Goal: Task Accomplishment & Management: Complete application form

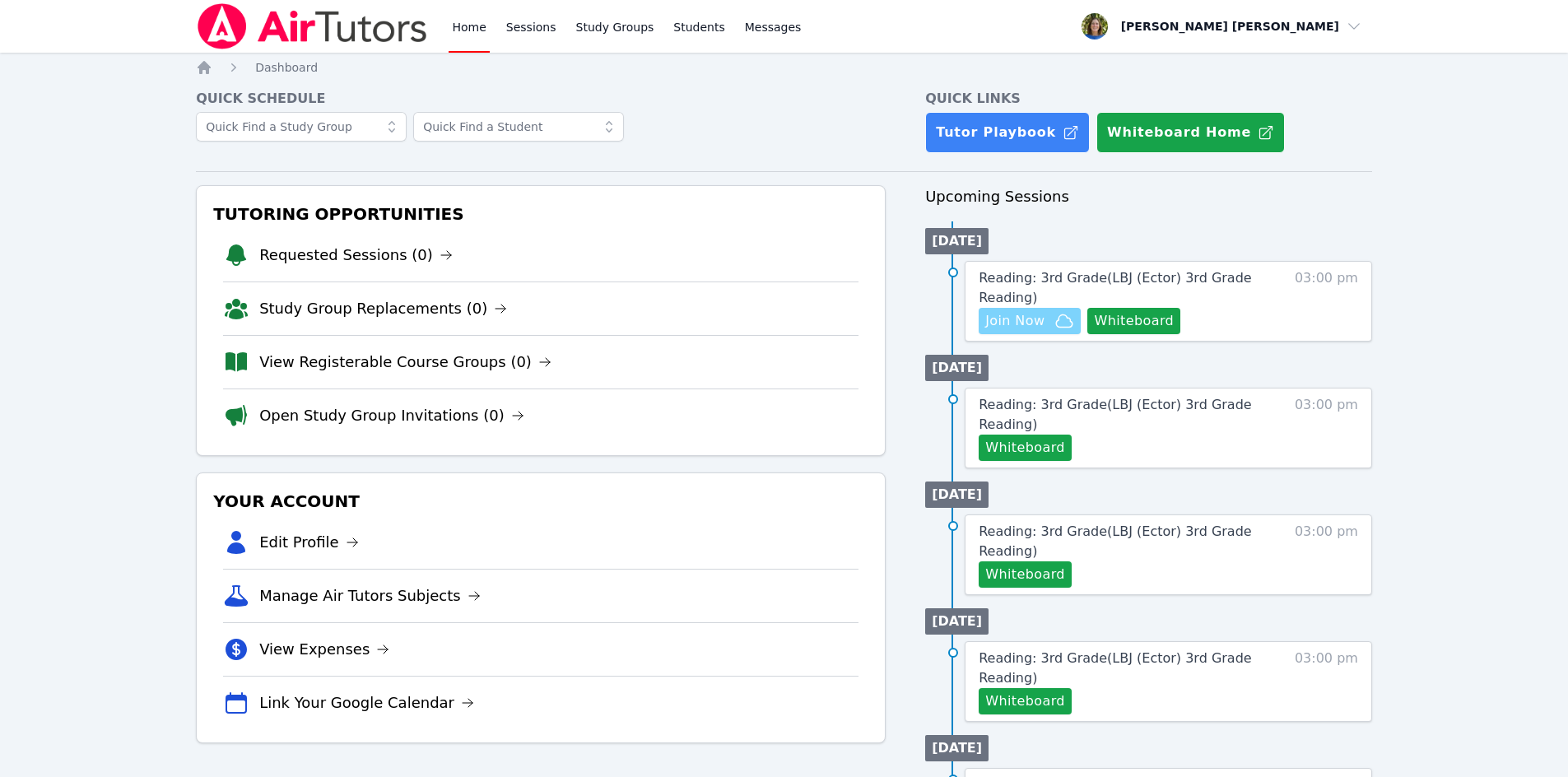
click at [1028, 318] on span "Join Now" at bounding box center [1014, 321] width 59 height 20
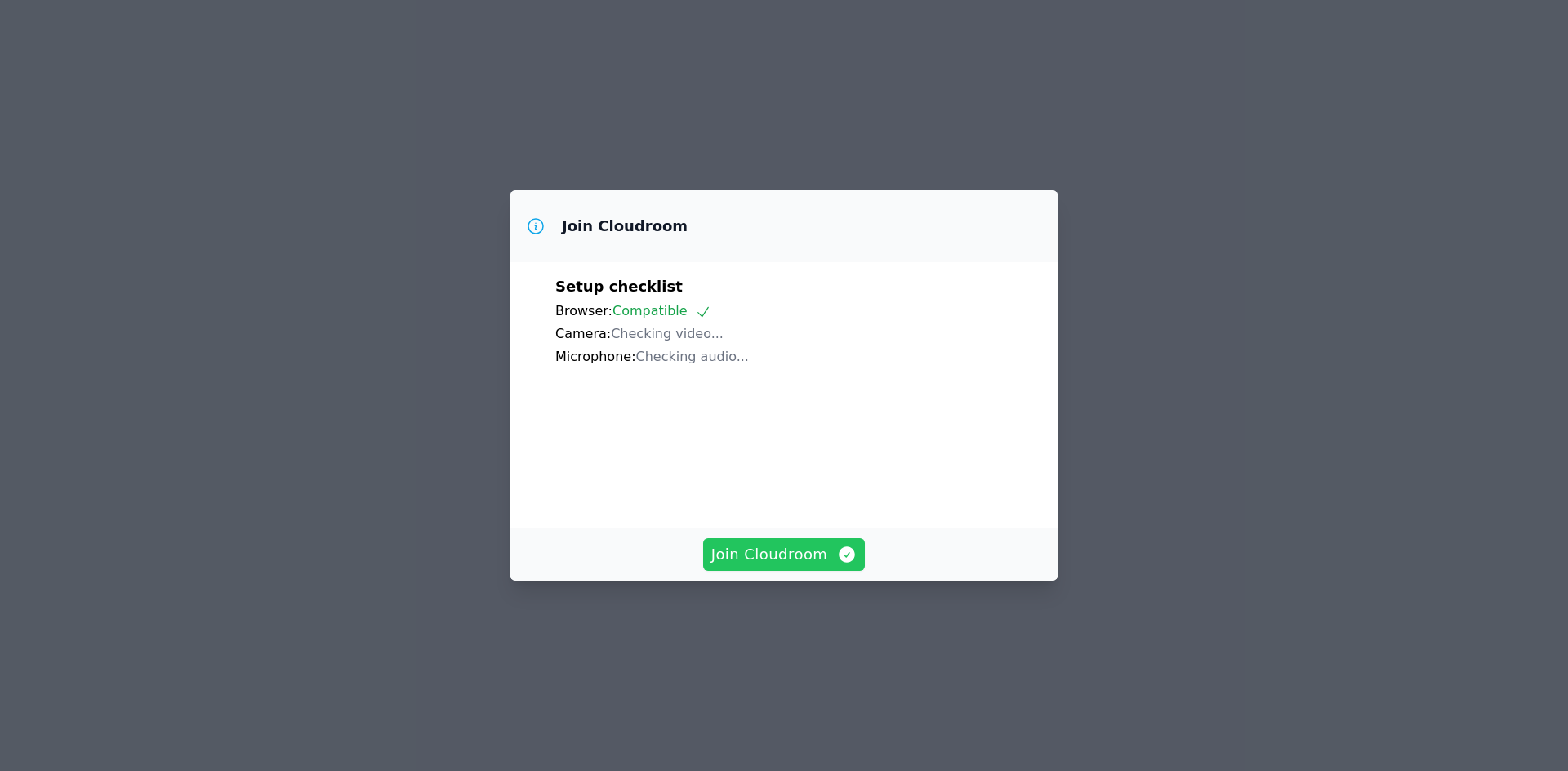
click at [747, 554] on span "Join Cloudroom" at bounding box center [784, 554] width 147 height 22
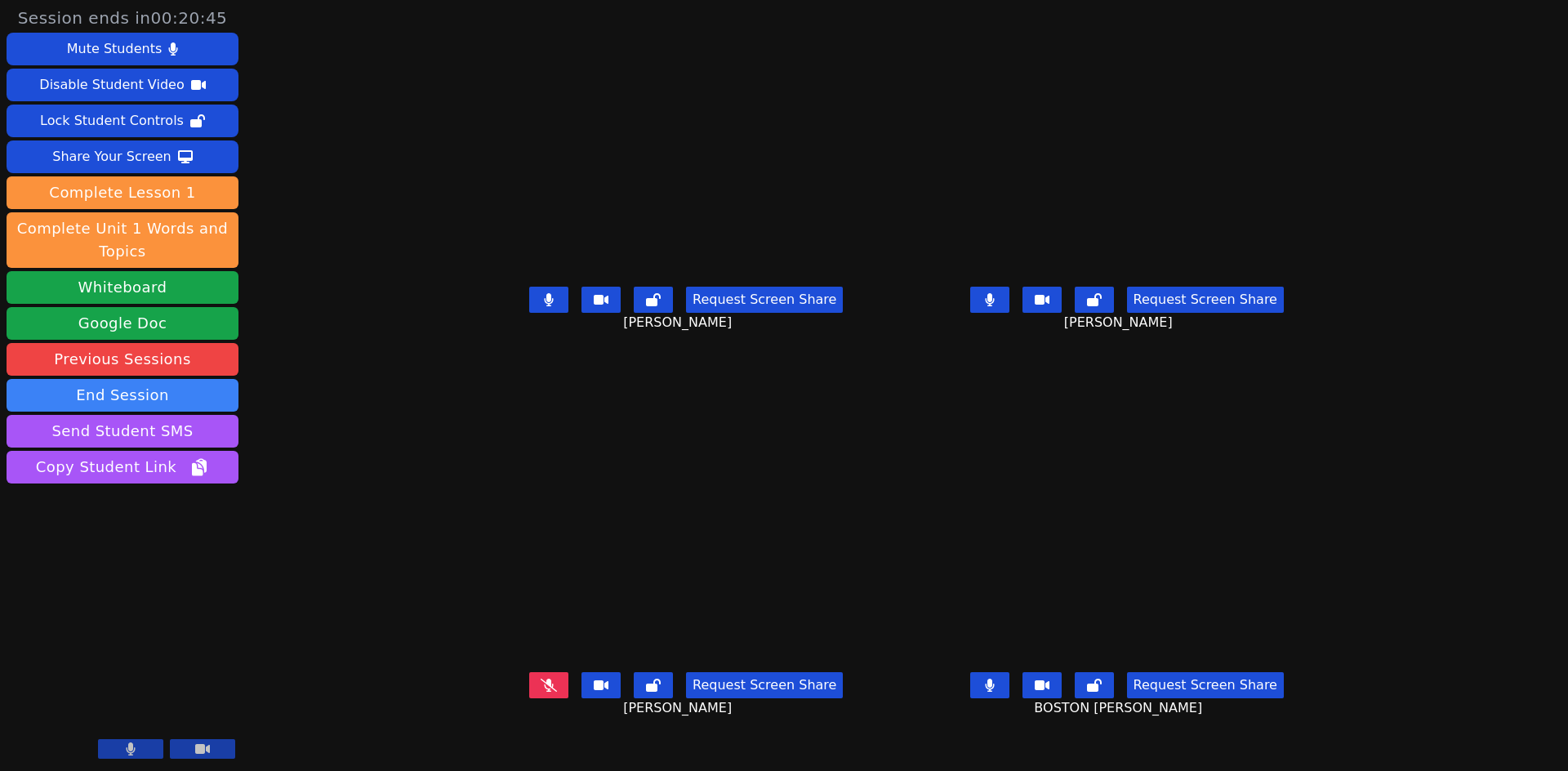
click at [540, 692] on icon at bounding box center [548, 685] width 16 height 13
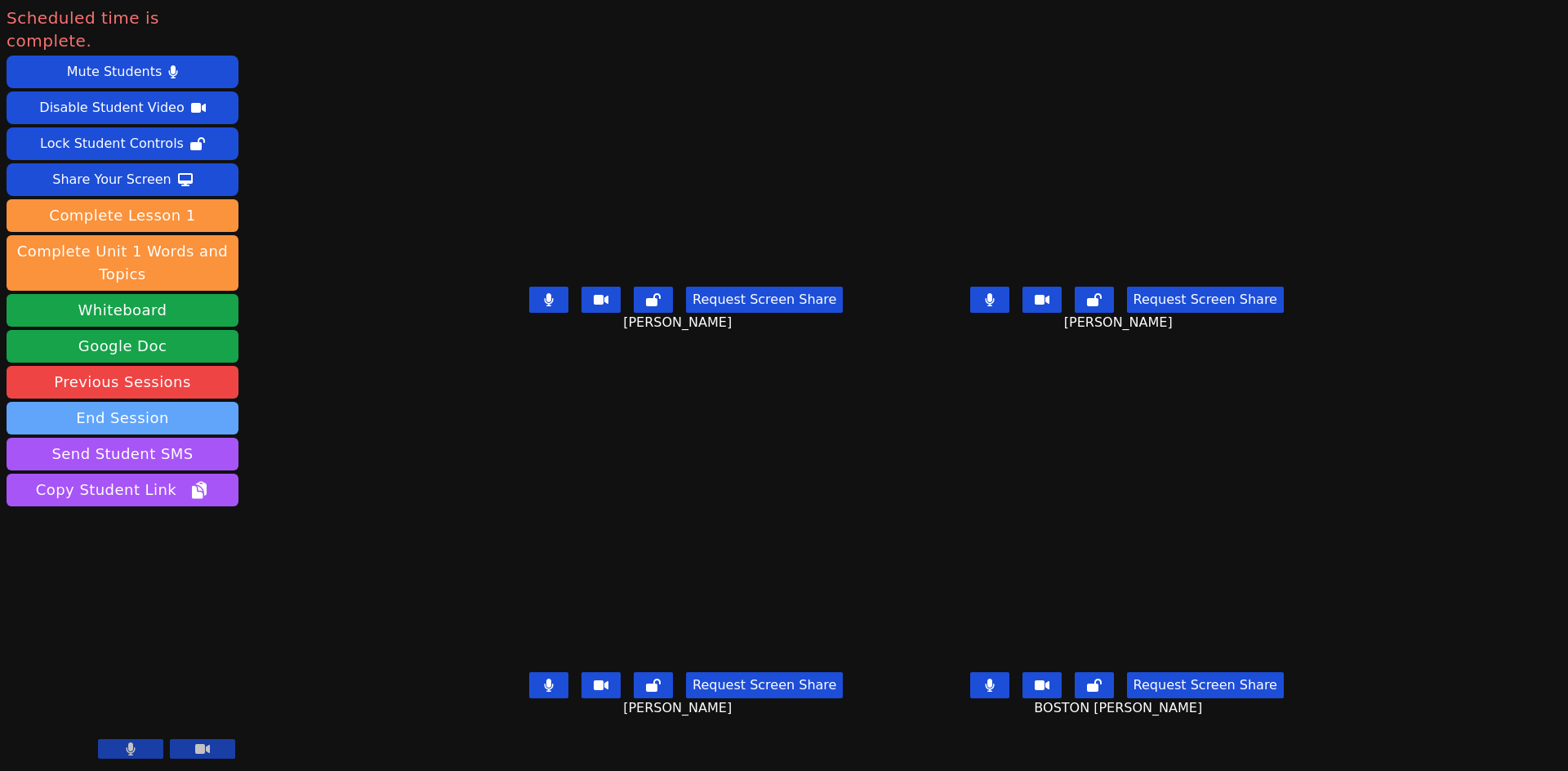
click at [170, 401] on button "End Session" at bounding box center [122, 417] width 231 height 33
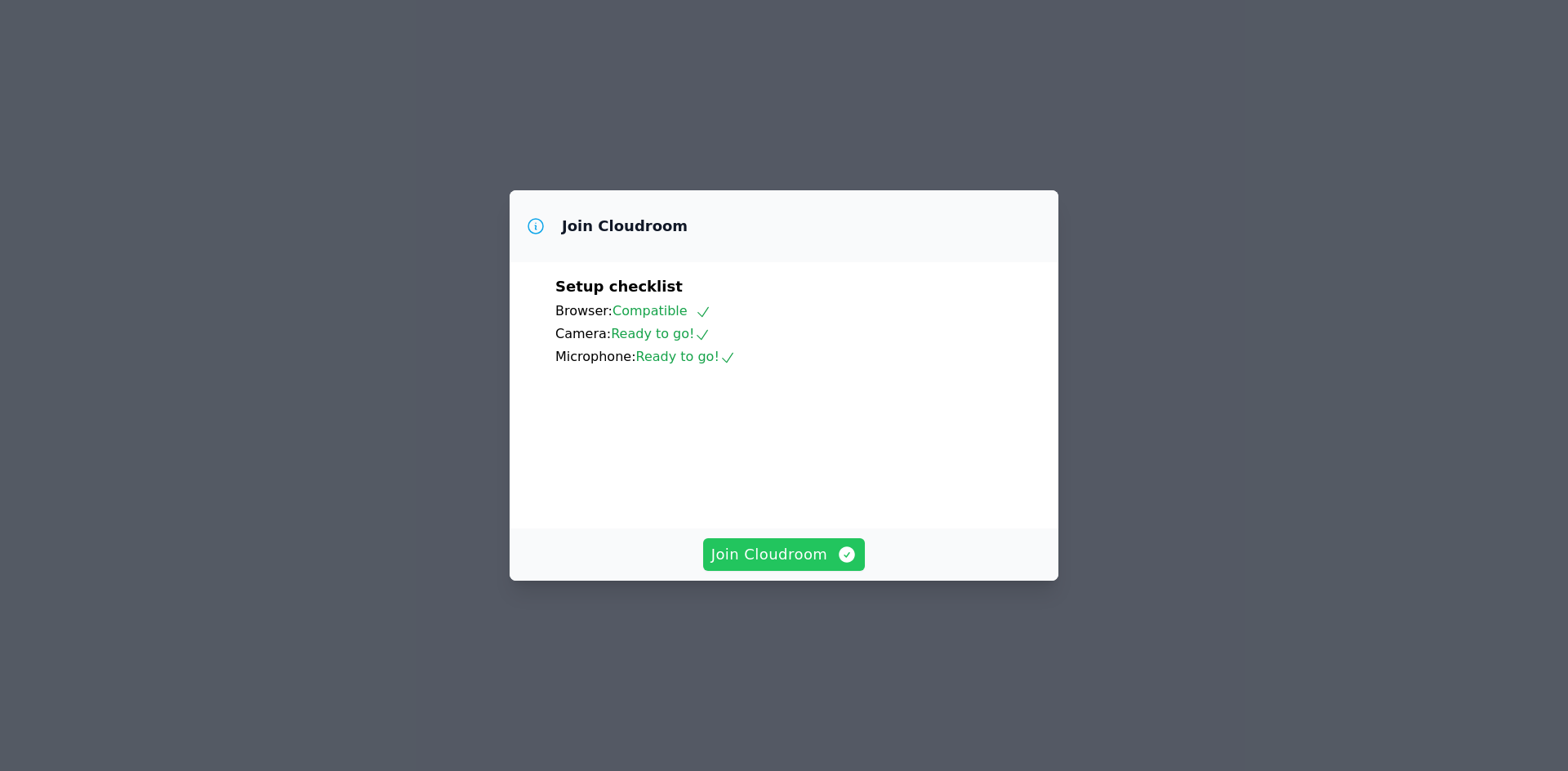
click at [776, 566] on span "Join Cloudroom" at bounding box center [784, 554] width 147 height 22
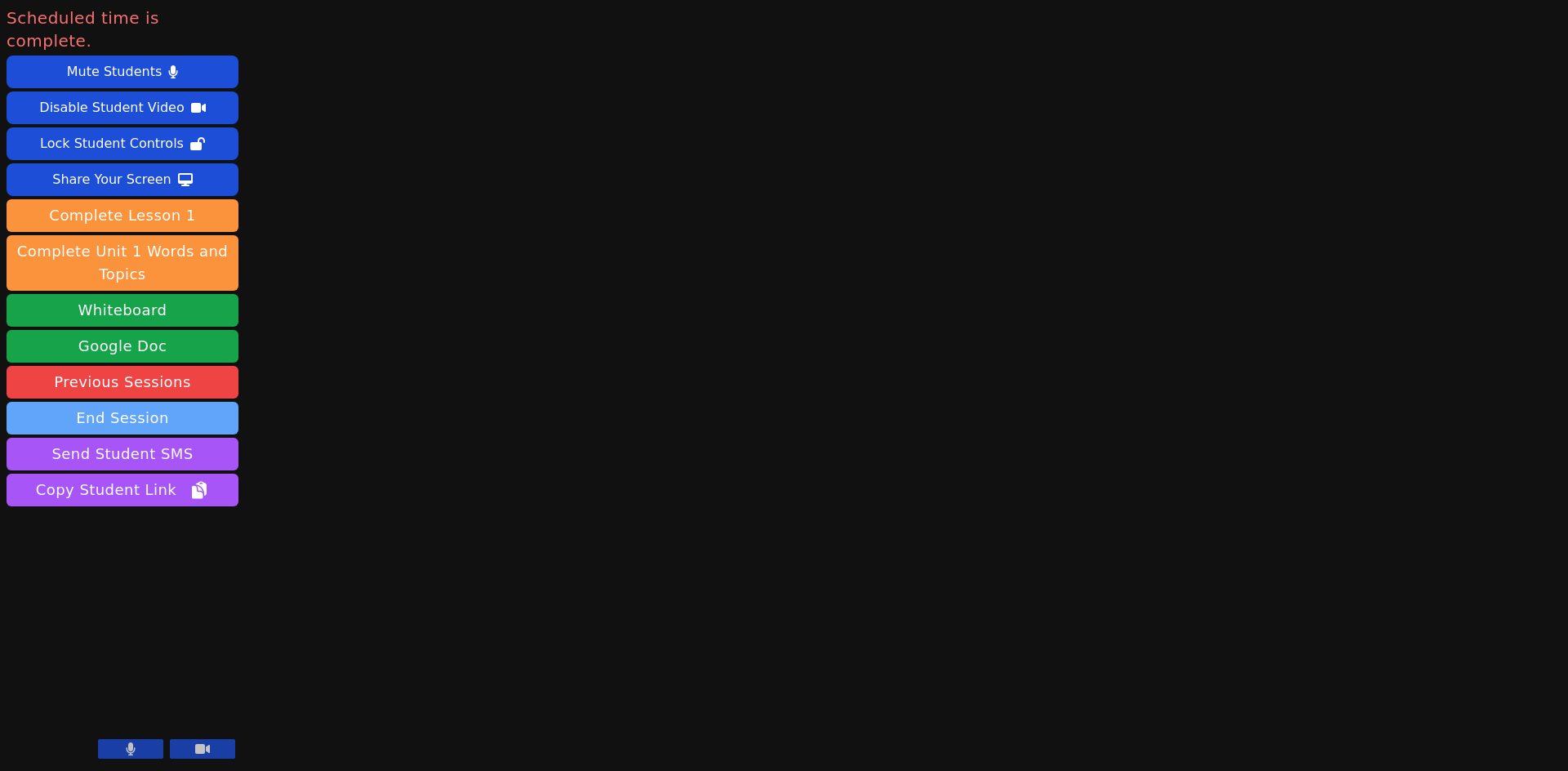
click at [142, 401] on button "End Session" at bounding box center [122, 417] width 231 height 33
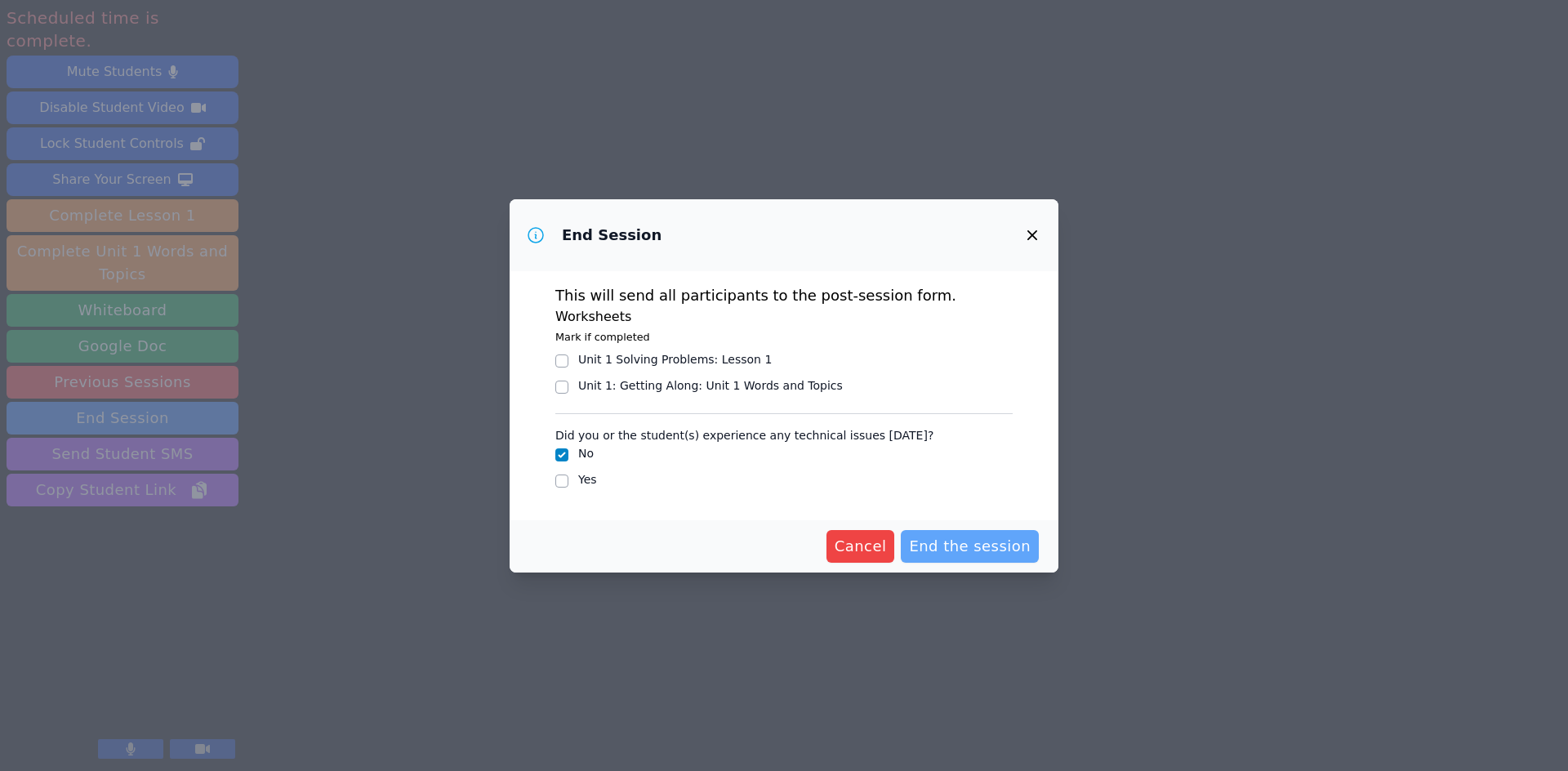
click at [940, 545] on span "End the session" at bounding box center [970, 546] width 121 height 22
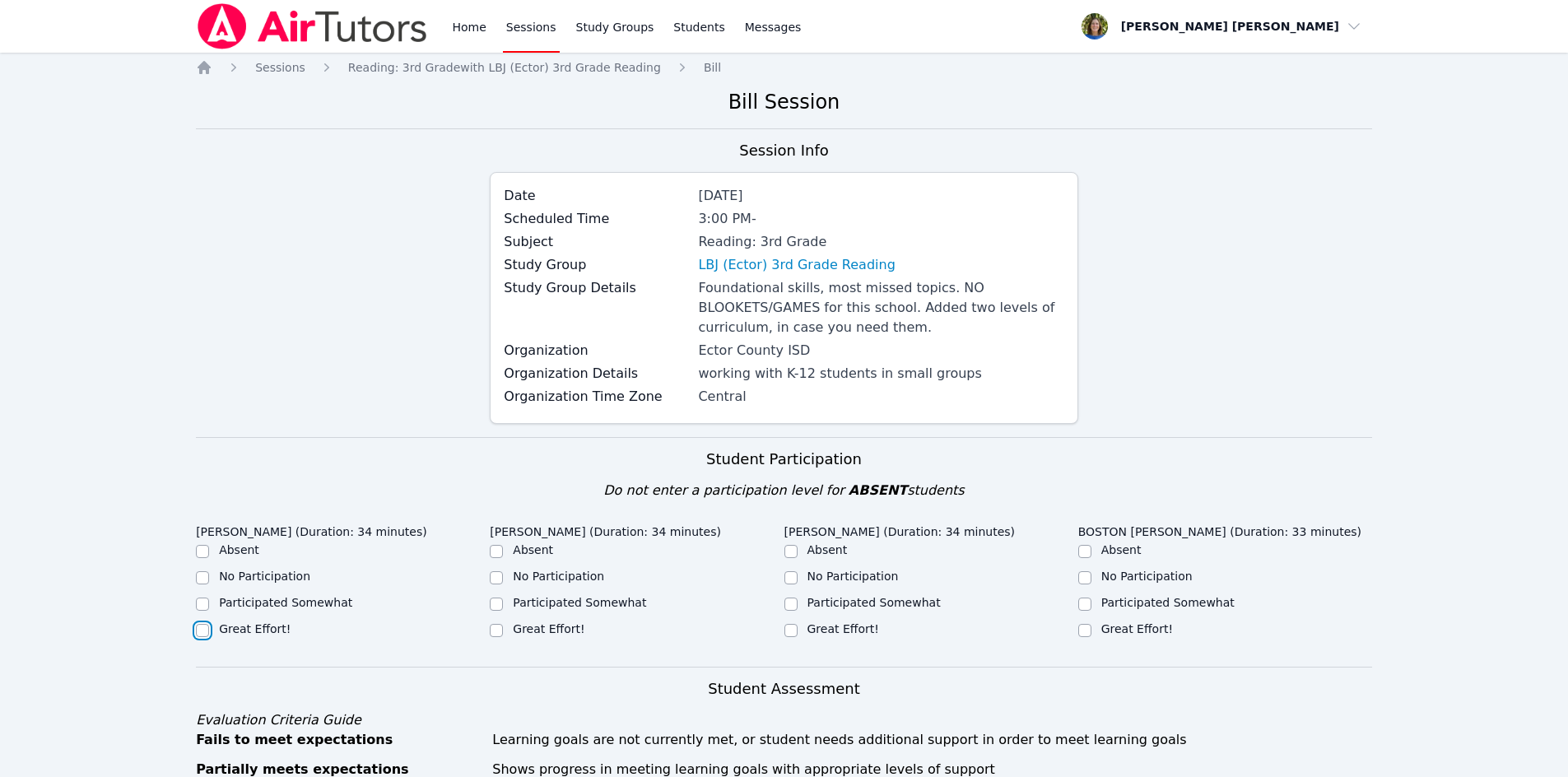
click at [199, 629] on input "Great Effort!" at bounding box center [202, 630] width 13 height 13
checkbox input "true"
click at [493, 634] on input "Great Effort!" at bounding box center [497, 630] width 13 height 13
checkbox input "true"
click at [792, 604] on input "Participated Somewhat" at bounding box center [791, 604] width 13 height 13
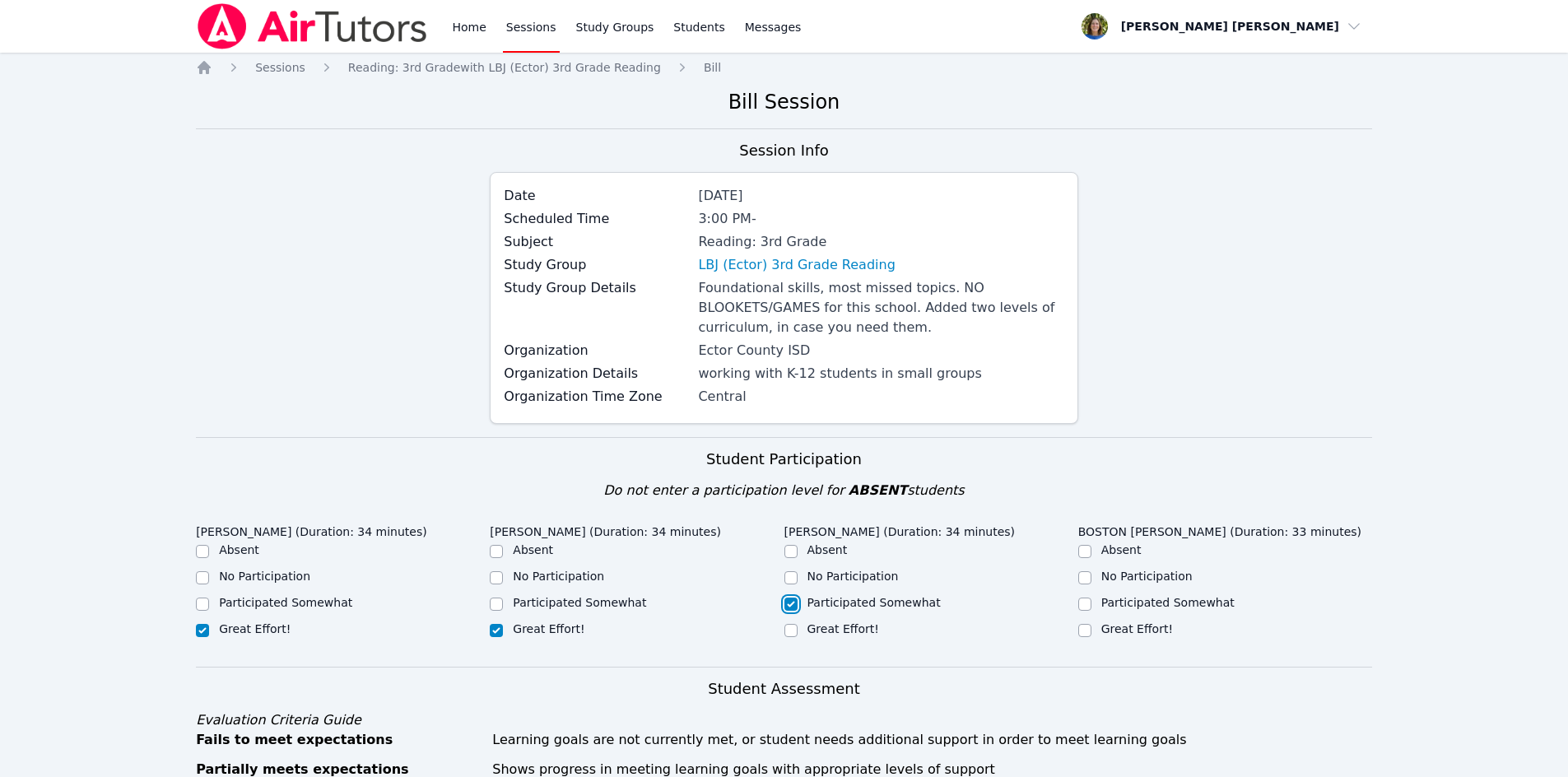
checkbox input "true"
click at [1085, 628] on input "Great Effort!" at bounding box center [1085, 630] width 13 height 13
checkbox input "true"
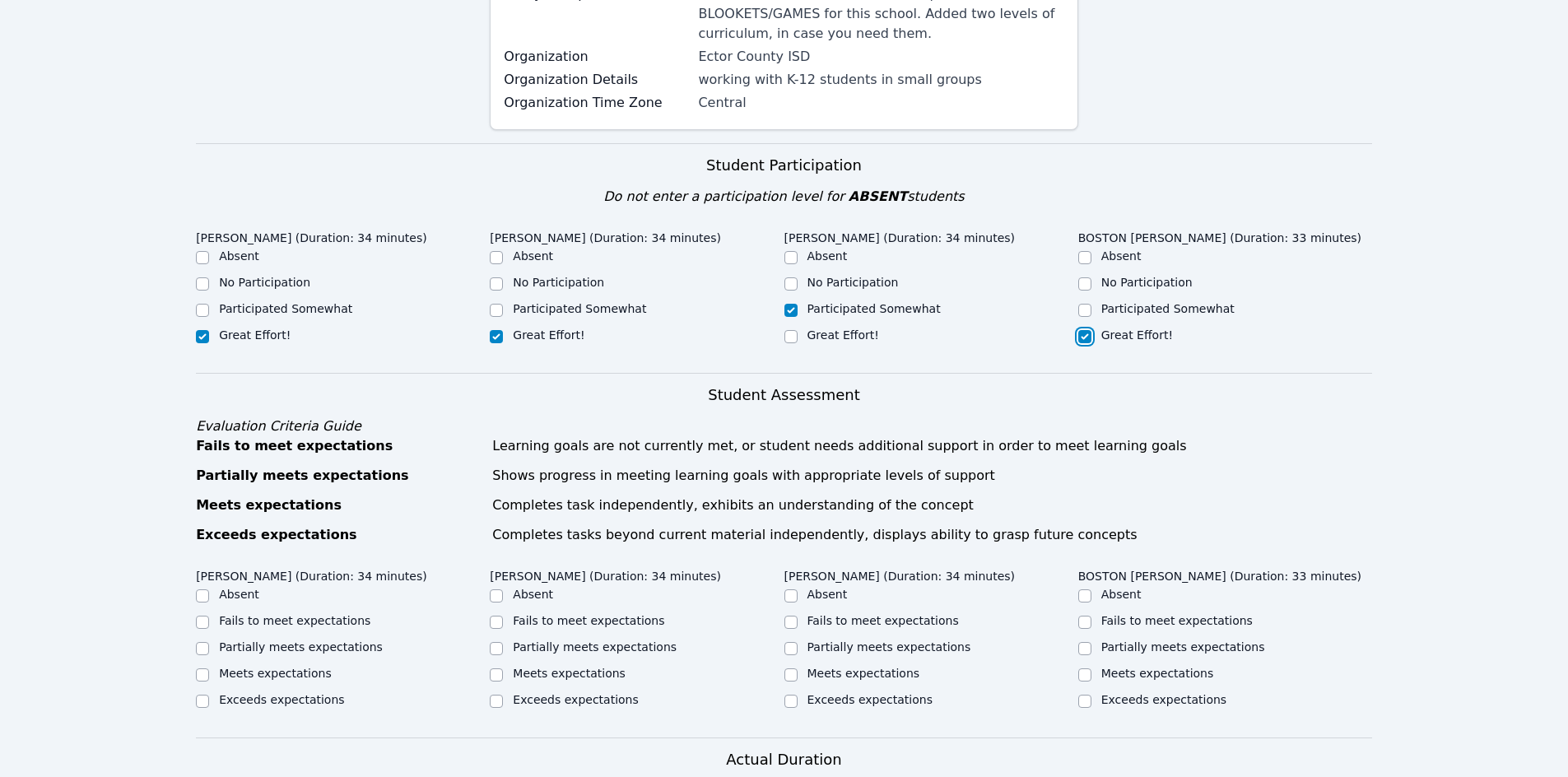
scroll to position [304, 0]
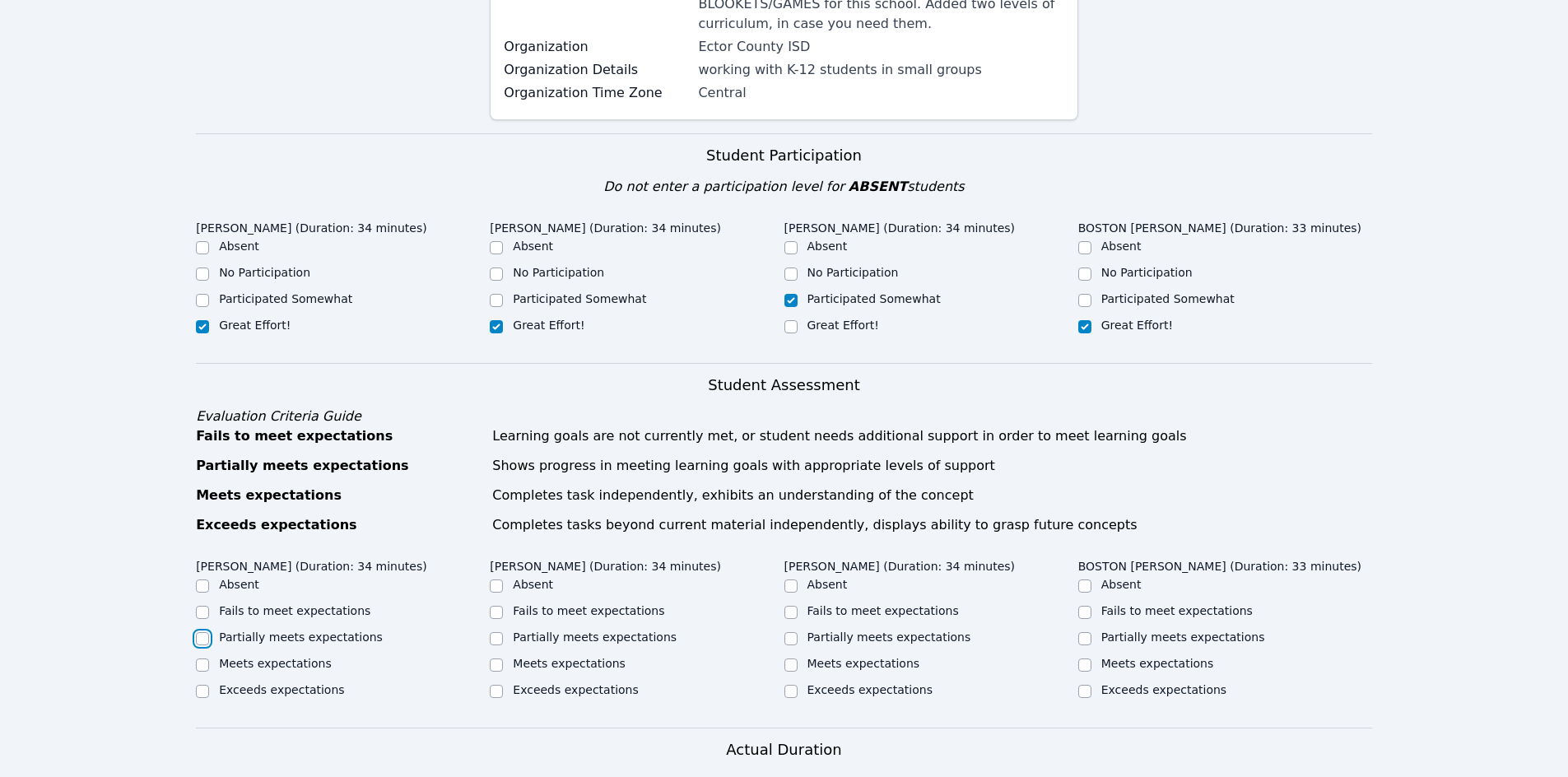
click at [199, 640] on input "Partially meets expectations" at bounding box center [202, 639] width 13 height 13
checkbox input "true"
click at [496, 666] on input "Meets expectations" at bounding box center [497, 665] width 13 height 13
click at [497, 667] on input "Meets expectations" at bounding box center [497, 665] width 13 height 13
checkbox input "true"
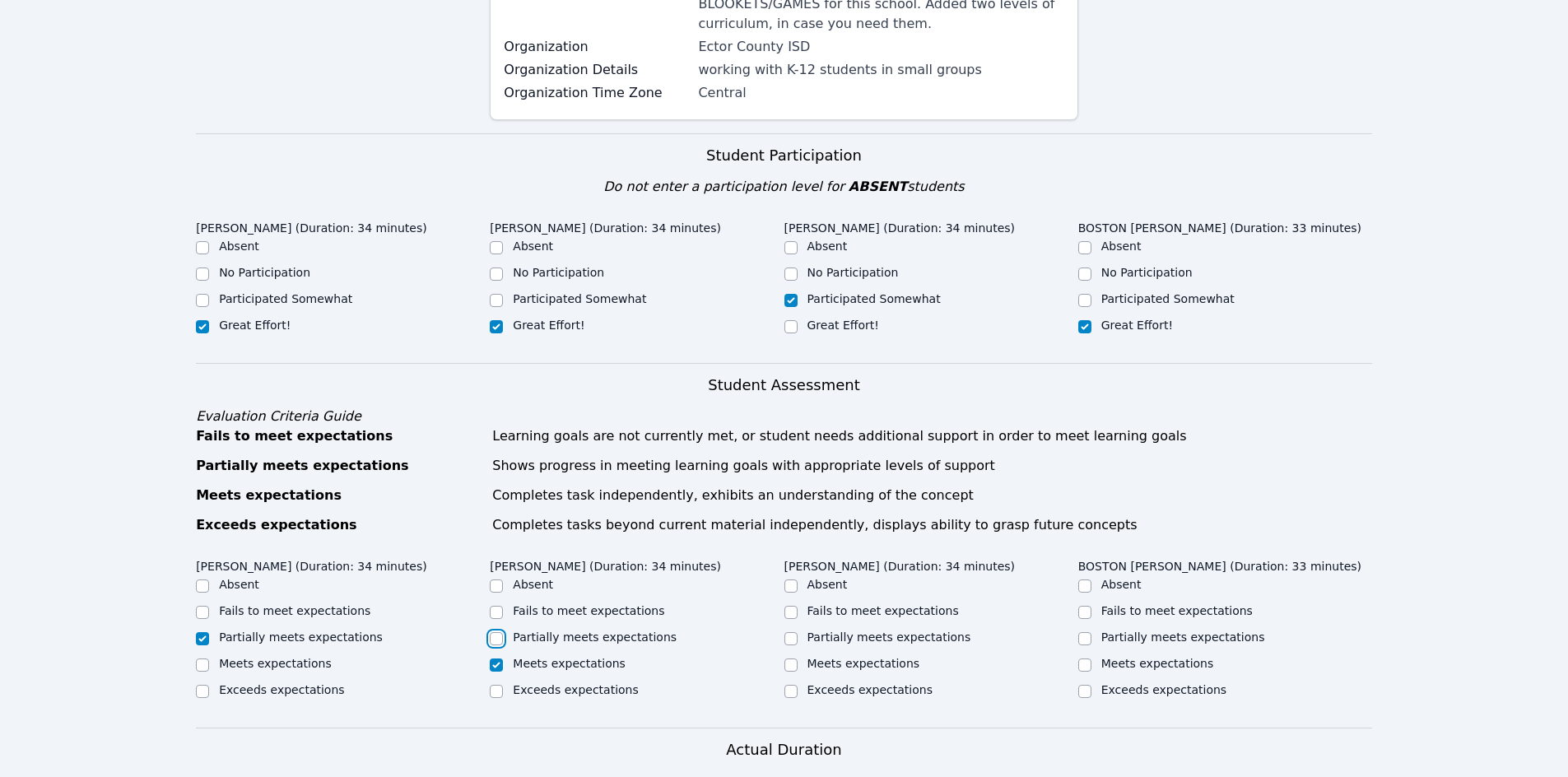
click at [498, 635] on input "Partially meets expectations" at bounding box center [497, 639] width 13 height 13
checkbox input "true"
checkbox input "false"
drag, startPoint x: 790, startPoint y: 639, endPoint x: 804, endPoint y: 635, distance: 14.6
click at [792, 638] on input "Partially meets expectations" at bounding box center [791, 639] width 13 height 13
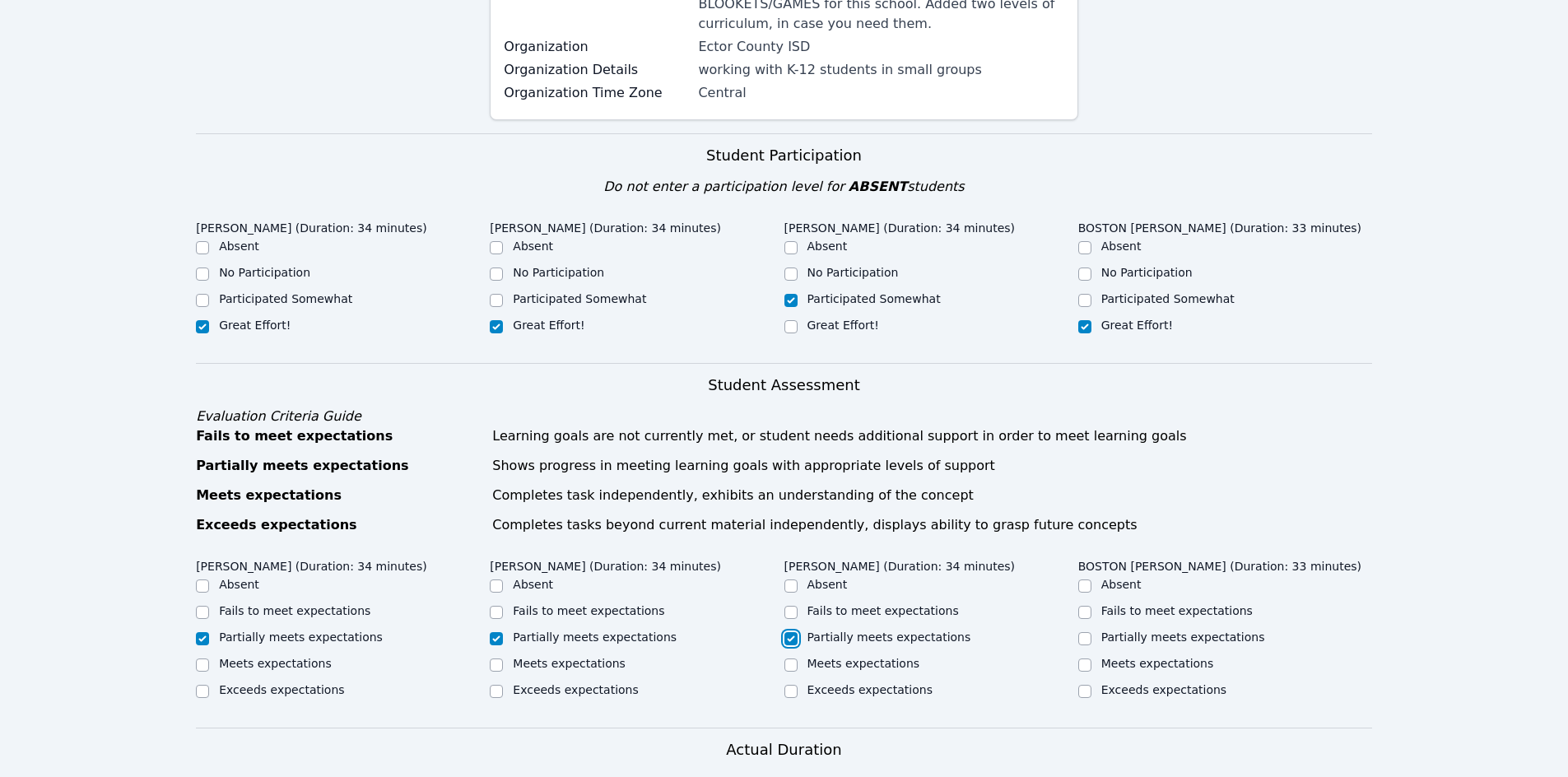
checkbox input "true"
click at [1081, 638] on input "Partially meets expectations" at bounding box center [1085, 639] width 13 height 13
checkbox input "true"
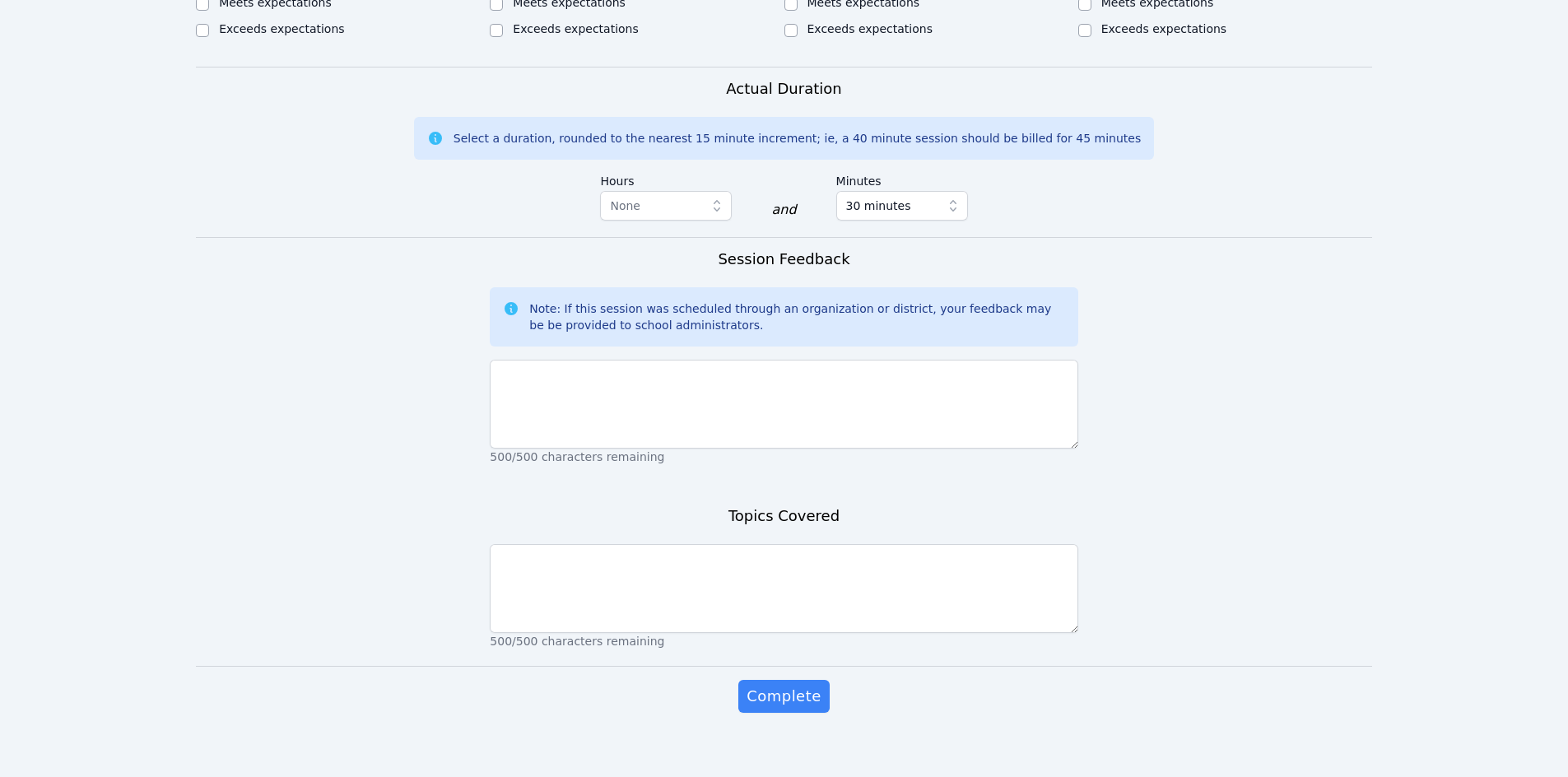
scroll to position [979, 0]
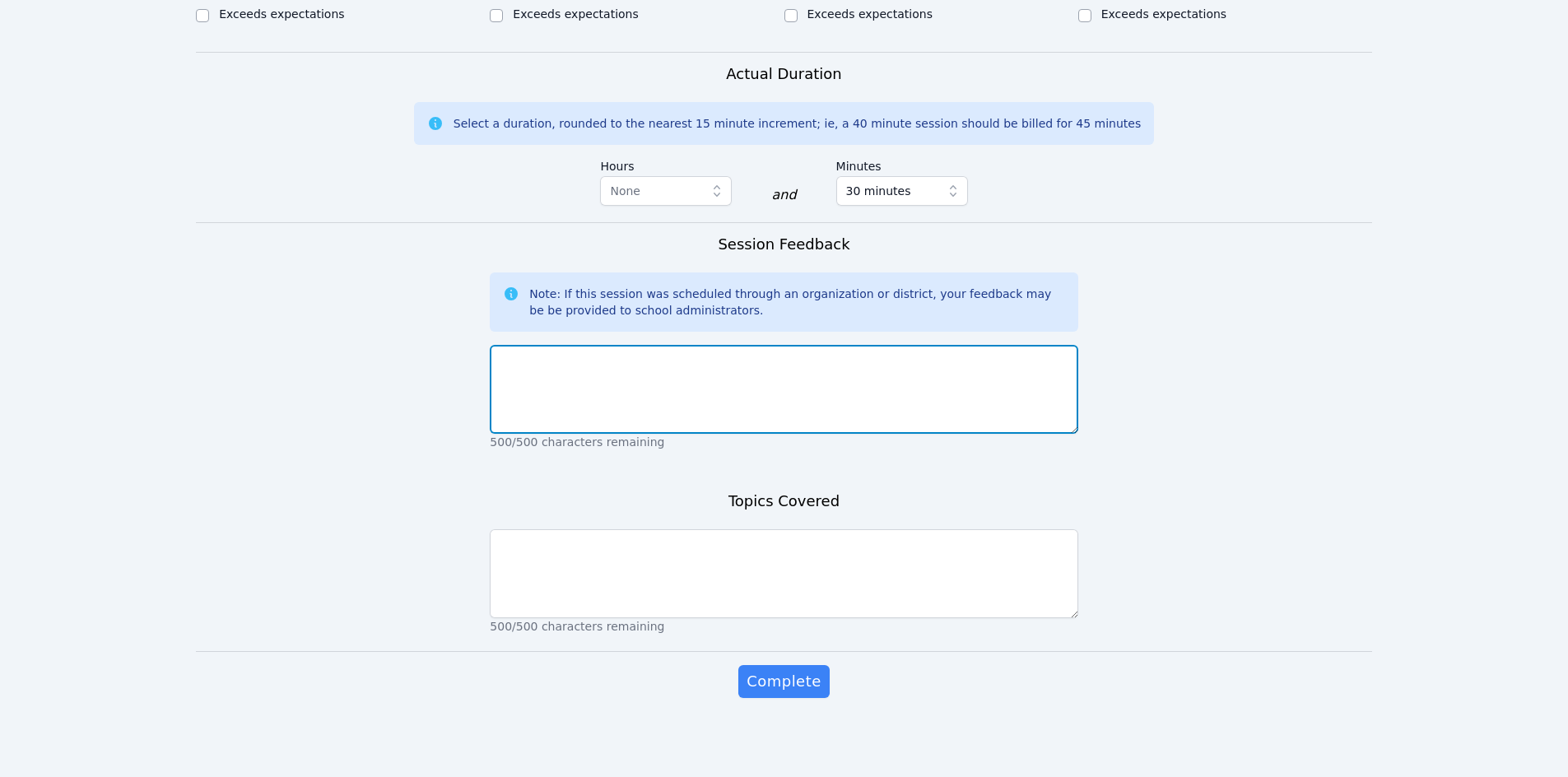
drag, startPoint x: 601, startPoint y: 388, endPoint x: 747, endPoint y: 495, distance: 181.0
click at [601, 388] on textarea at bounding box center [784, 389] width 588 height 88
drag, startPoint x: 1044, startPoint y: 362, endPoint x: 594, endPoint y: 366, distance: 450.0
click at [594, 366] on textarea "All were on time. Super pleased that [PERSON_NAME]'s camera correctly presented…" at bounding box center [784, 389] width 588 height 88
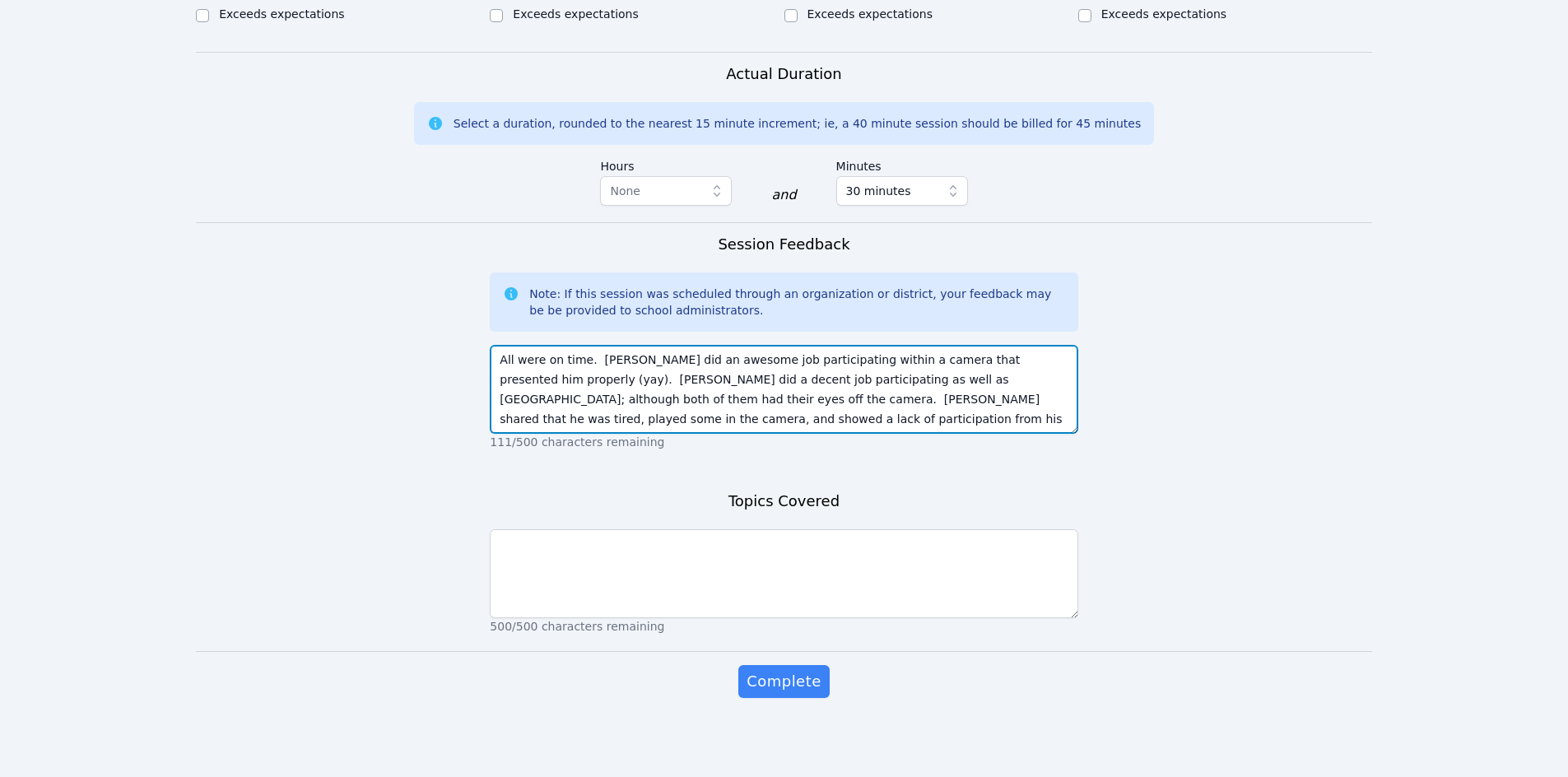
type textarea "All were on time. [PERSON_NAME] did an awesome job participating within a camer…"
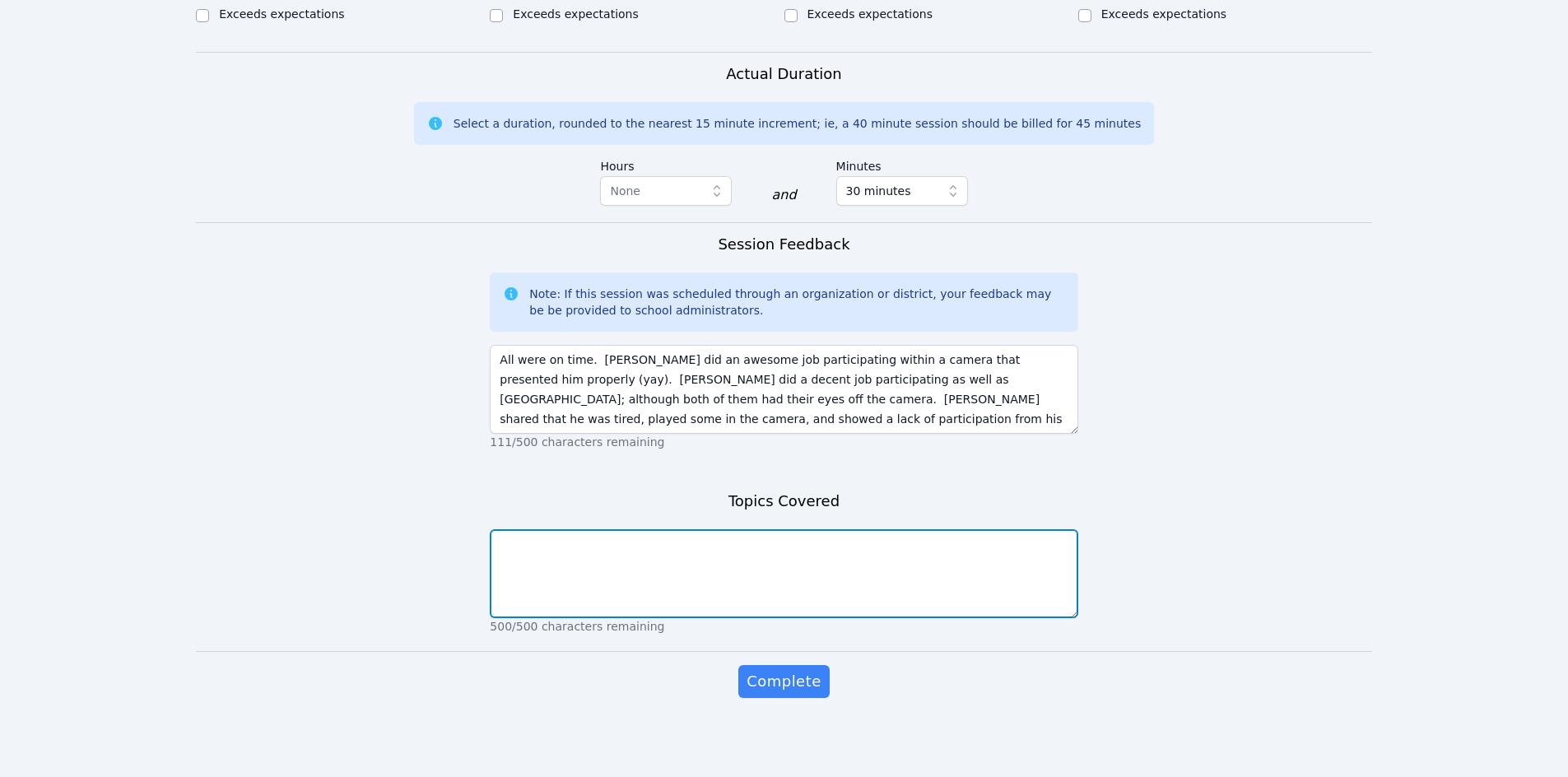
click at [630, 574] on textarea at bounding box center [784, 574] width 588 height 88
click at [559, 559] on textarea "Reread Ants Live Everywhere since it was not recalled from [DATE] and then comp…" at bounding box center [784, 574] width 588 height 88
click at [705, 563] on textarea "Reread Ants Live Everywhere since it was not recalled from [DATE] and then comp…" at bounding box center [784, 574] width 588 height 88
type textarea "Reread Ants Live Everywhere since it was not recalled from [DATE] and then comp…"
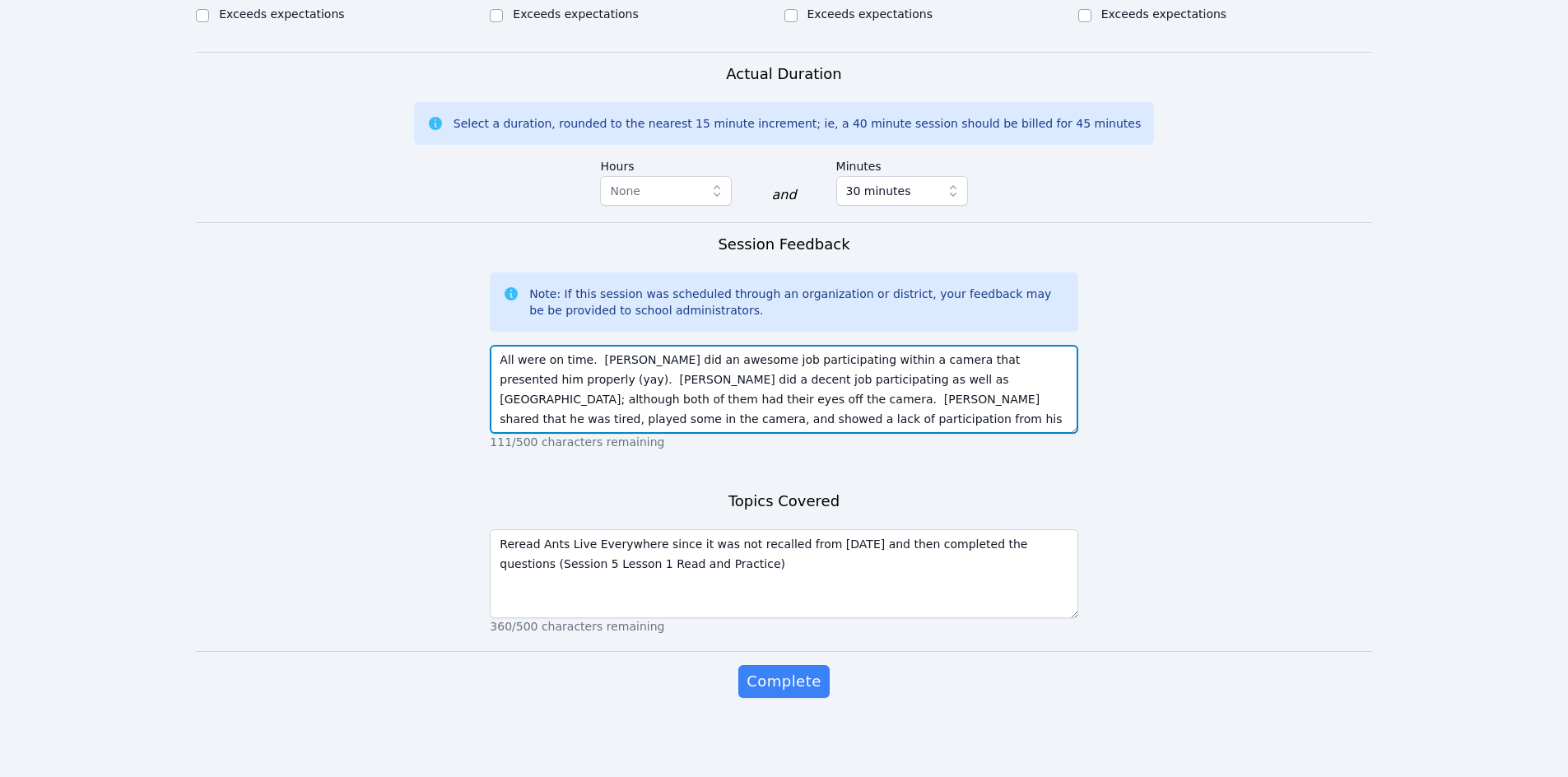
click at [629, 358] on textarea "All were on time. [PERSON_NAME] did an awesome job participating within a camer…" at bounding box center [784, 389] width 588 height 88
drag, startPoint x: 864, startPoint y: 358, endPoint x: 631, endPoint y: 358, distance: 233.0
click at [630, 359] on textarea "All were on time. [PERSON_NAME] (got up from the camera without permission) did…" at bounding box center [784, 389] width 588 height 88
click at [1044, 358] on textarea "All were on time. [PERSON_NAME] (got up from the camera without permission) did…" at bounding box center [784, 389] width 588 height 88
paste textarea "got up from the camera without permission)"
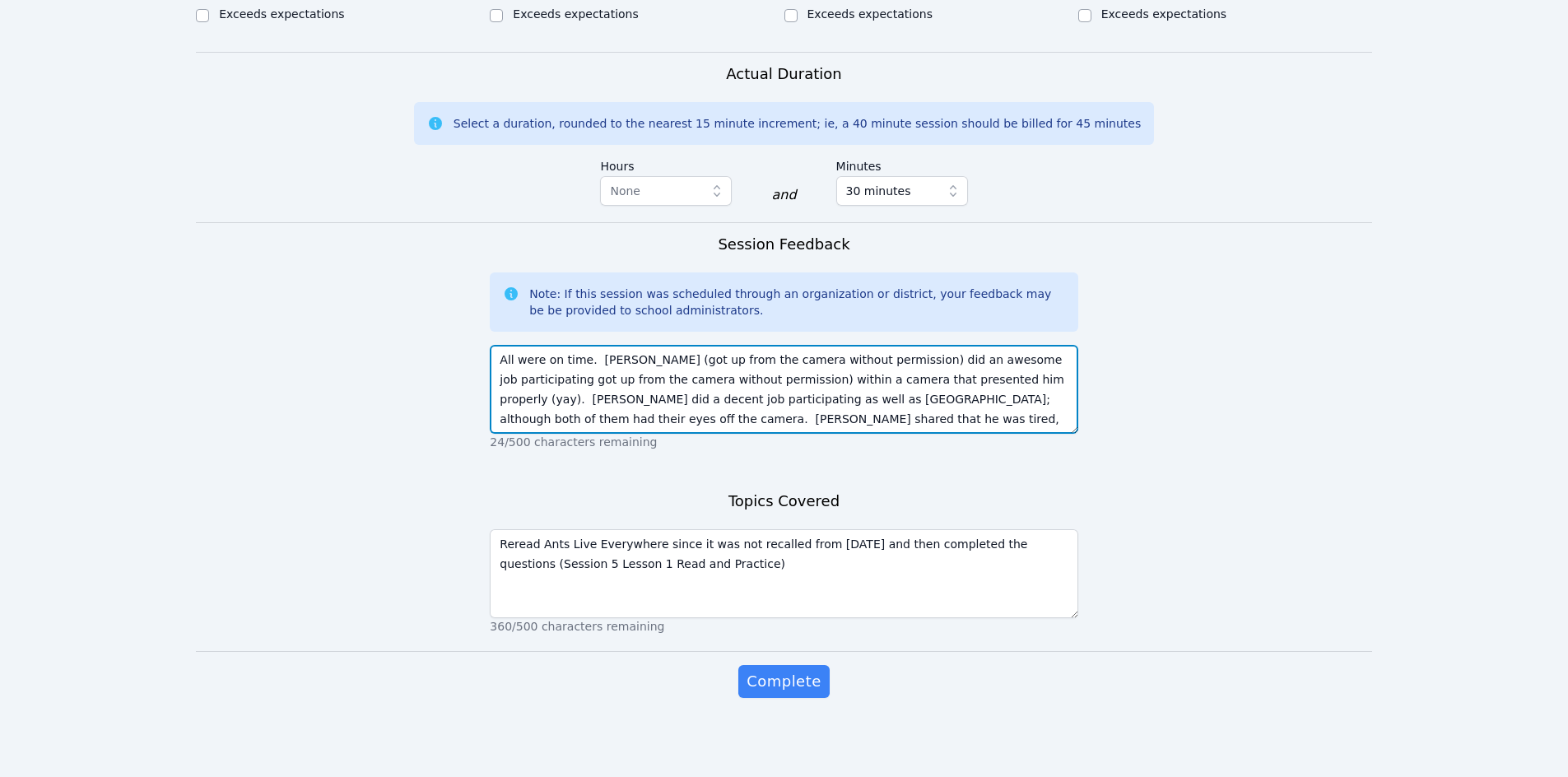
drag, startPoint x: 835, startPoint y: 358, endPoint x: 628, endPoint y: 352, distance: 207.1
click at [628, 352] on textarea "All were on time. [PERSON_NAME] (got up from the camera without permission) did…" at bounding box center [784, 389] width 588 height 88
click at [808, 362] on textarea "All were on time. [PERSON_NAME] did an awesome job participating got up from th…" at bounding box center [784, 389] width 588 height 88
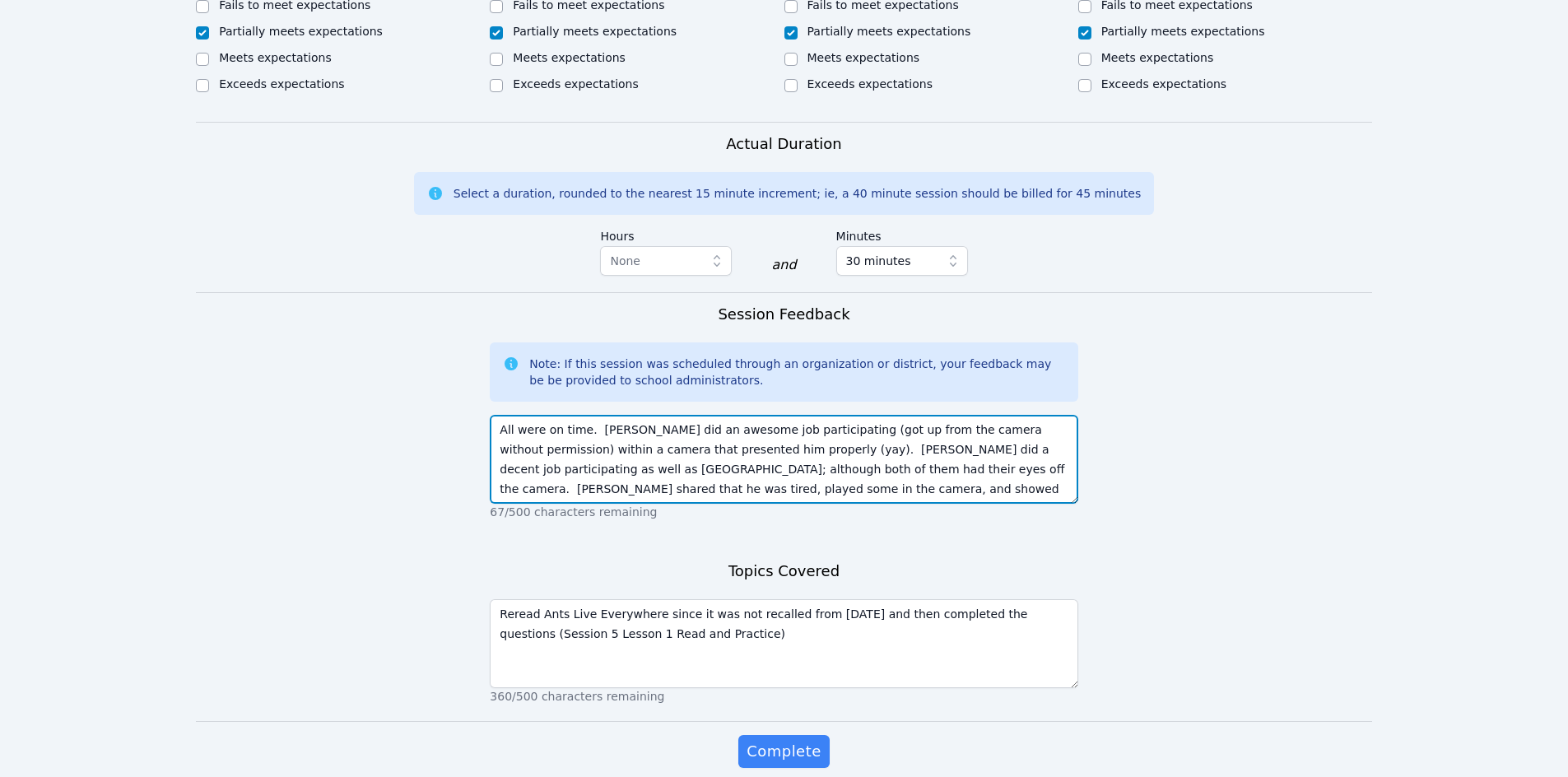
scroll to position [944, 0]
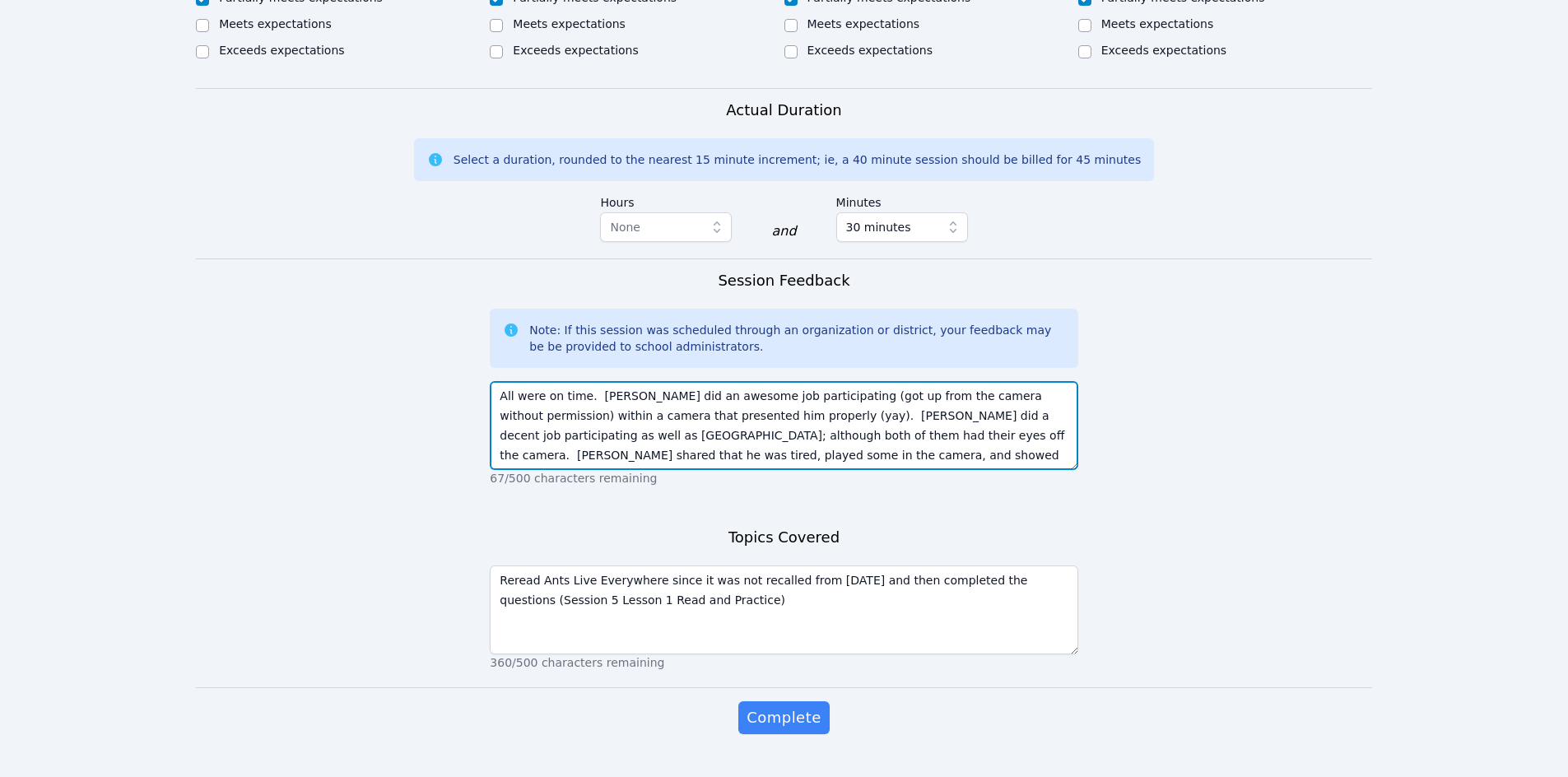
click at [763, 411] on textarea "All were on time. [PERSON_NAME] did an awesome job participating (got up from t…" at bounding box center [784, 425] width 588 height 88
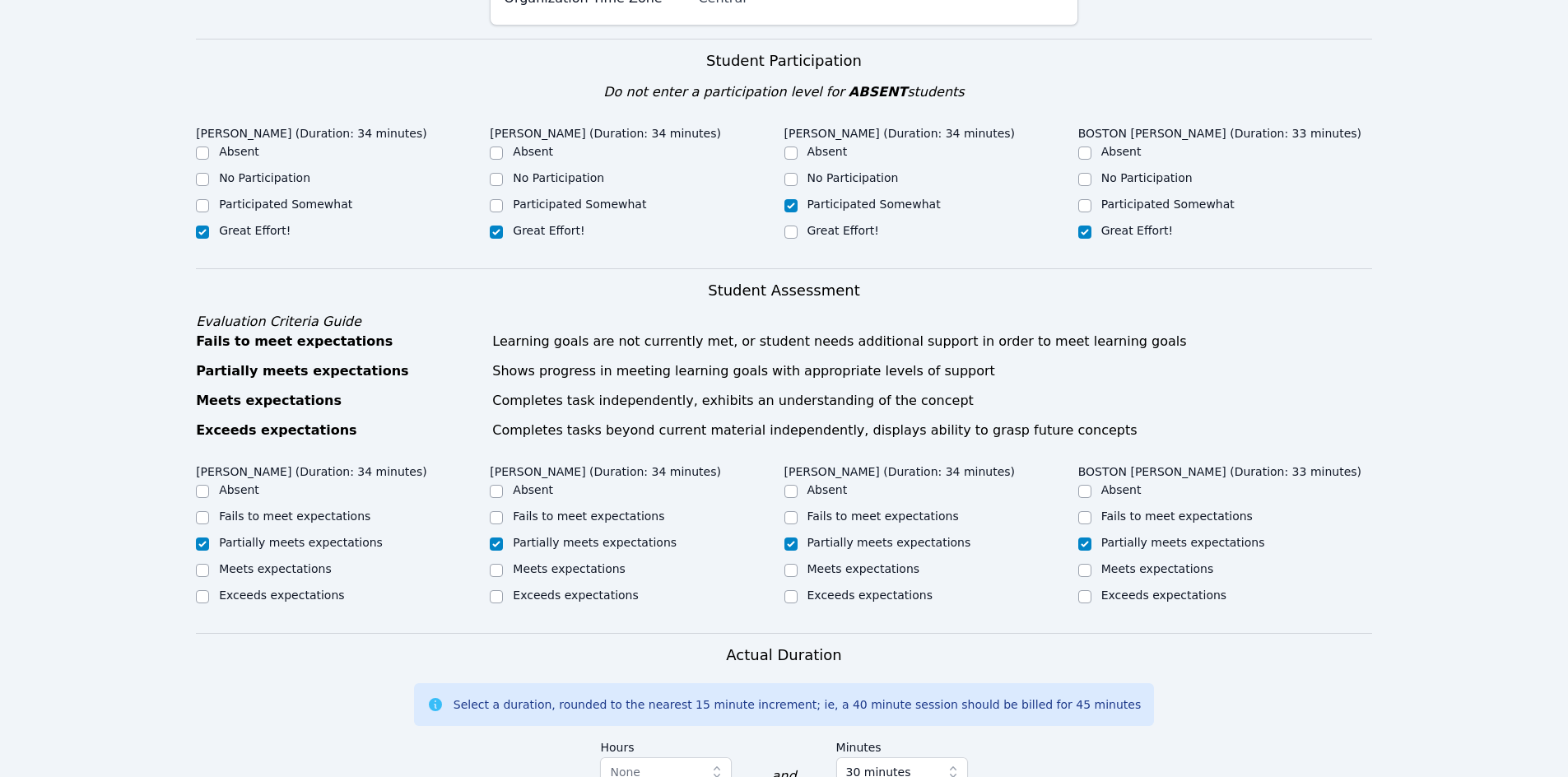
scroll to position [979, 0]
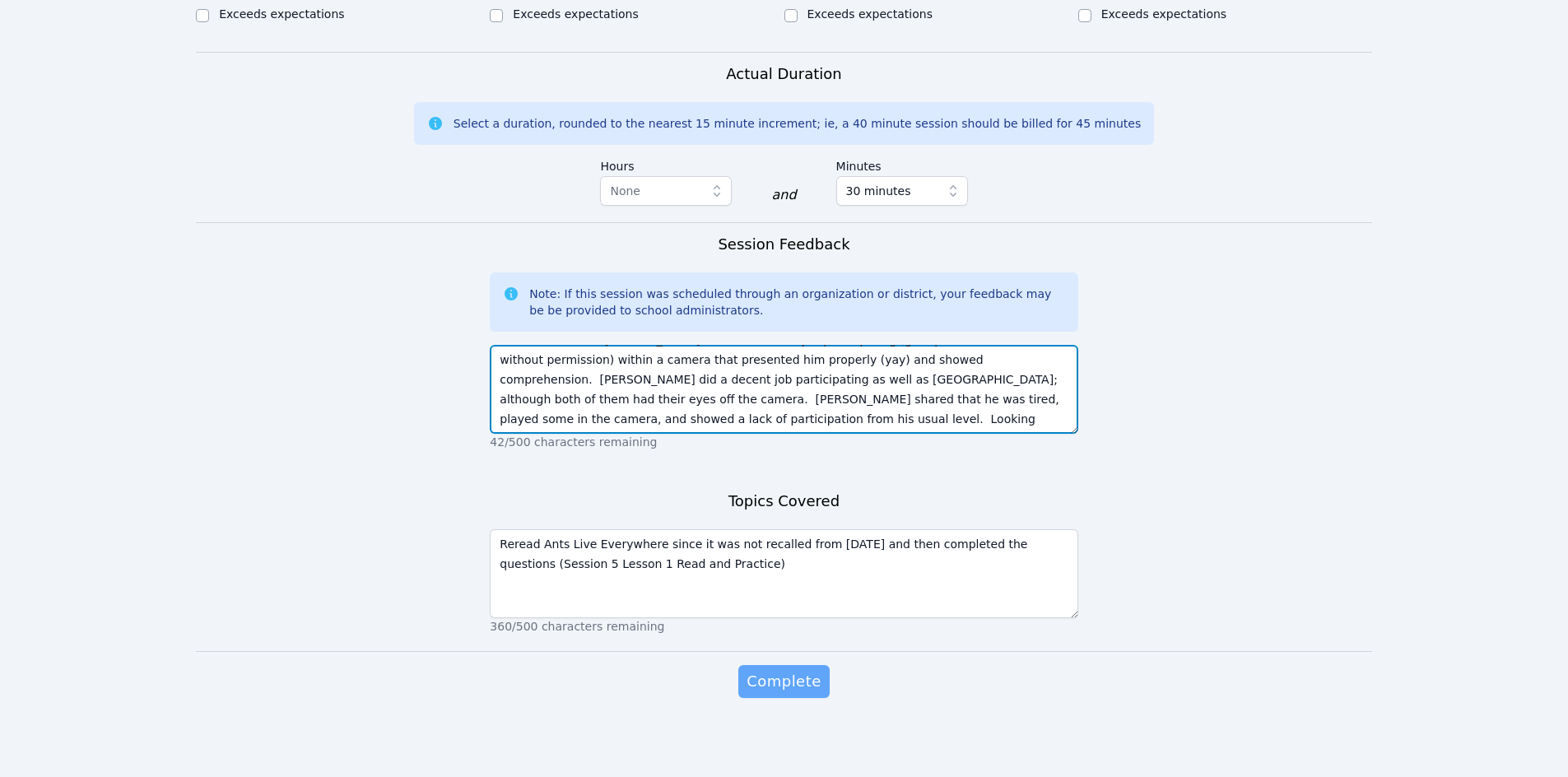
type textarea "All were on time. [PERSON_NAME] did an awesome job participating (got up from t…"
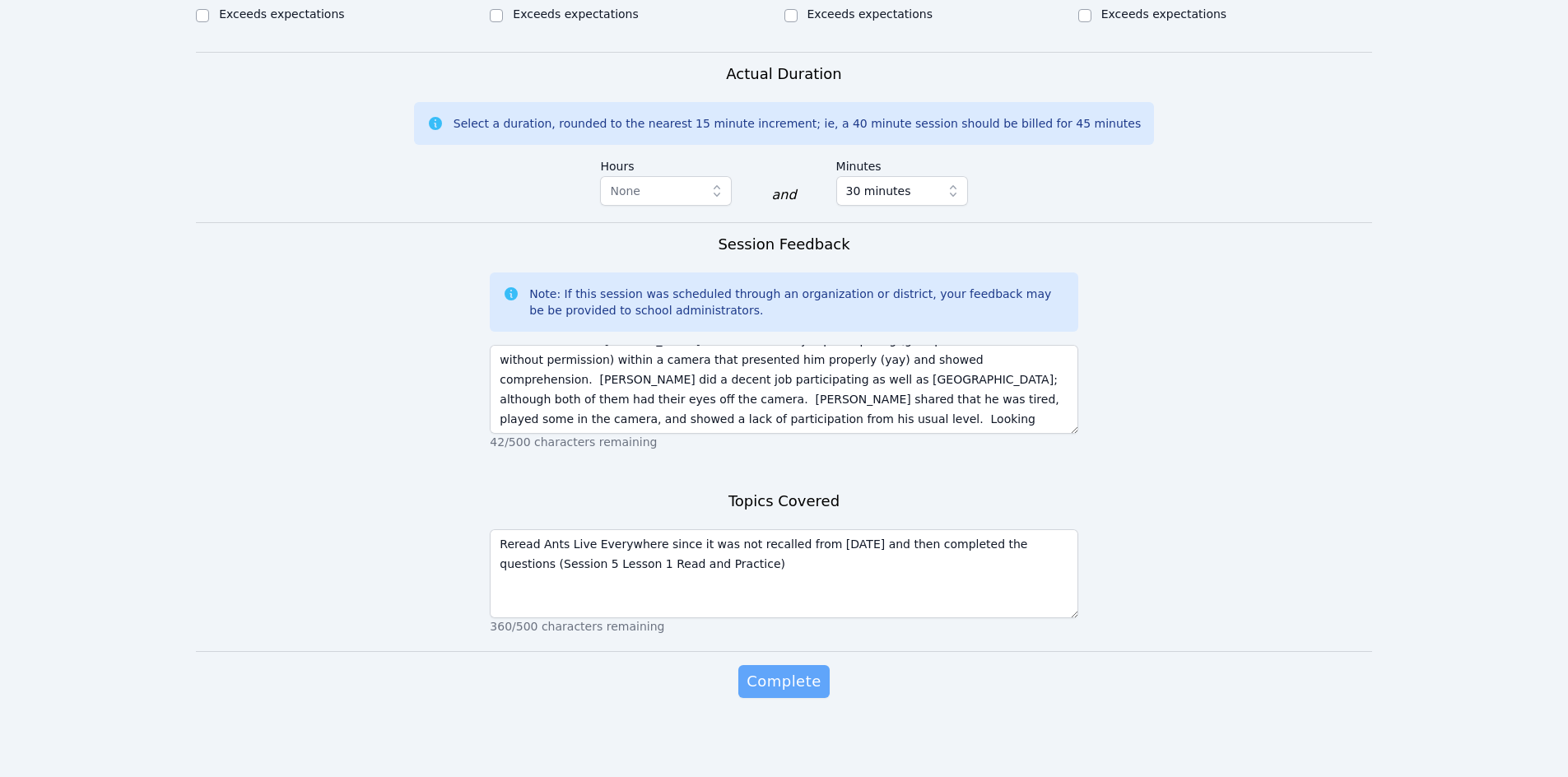
click at [775, 678] on span "Complete" at bounding box center [783, 681] width 74 height 23
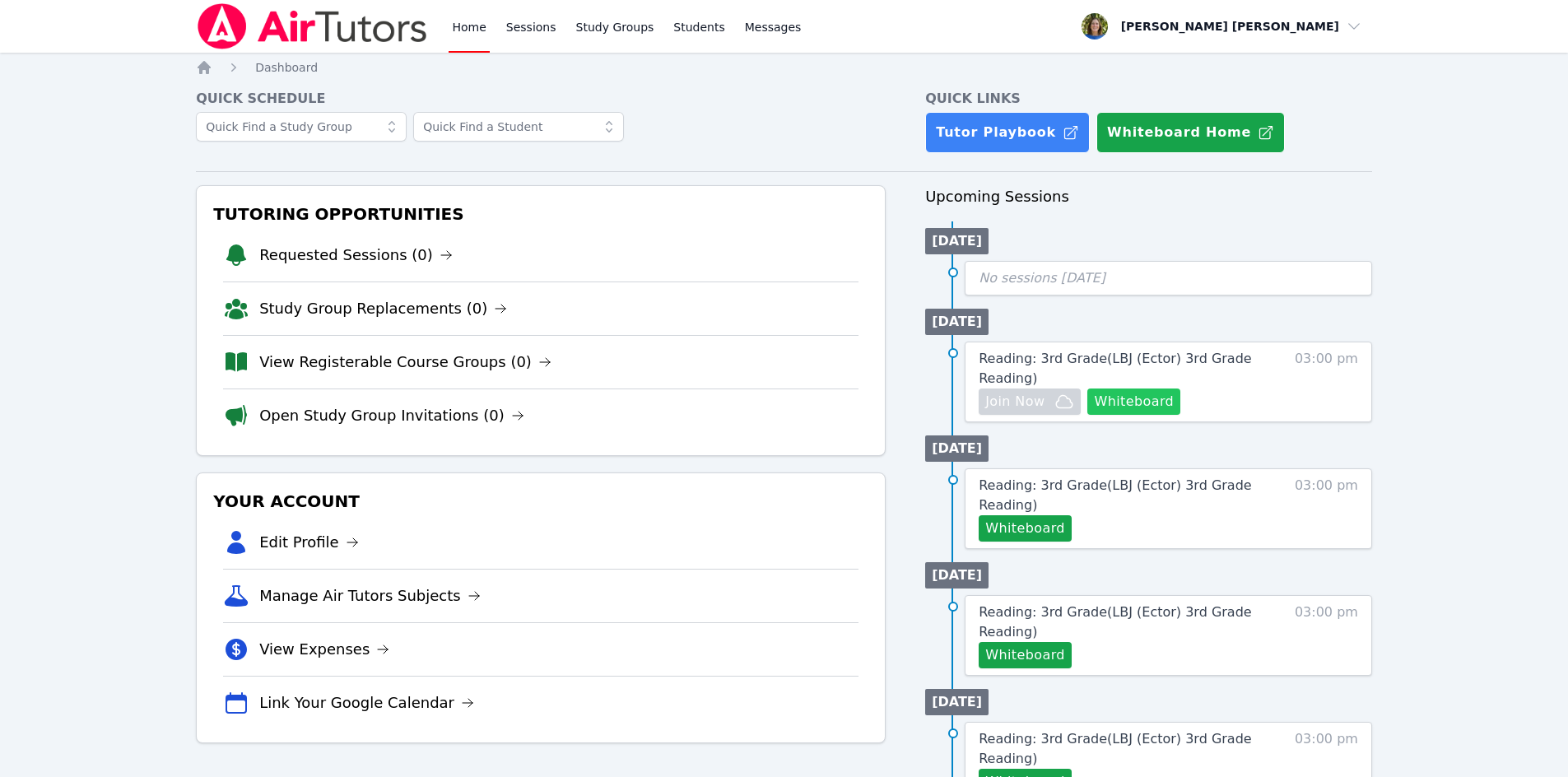
click at [1124, 400] on button "Whiteboard" at bounding box center [1133, 402] width 93 height 26
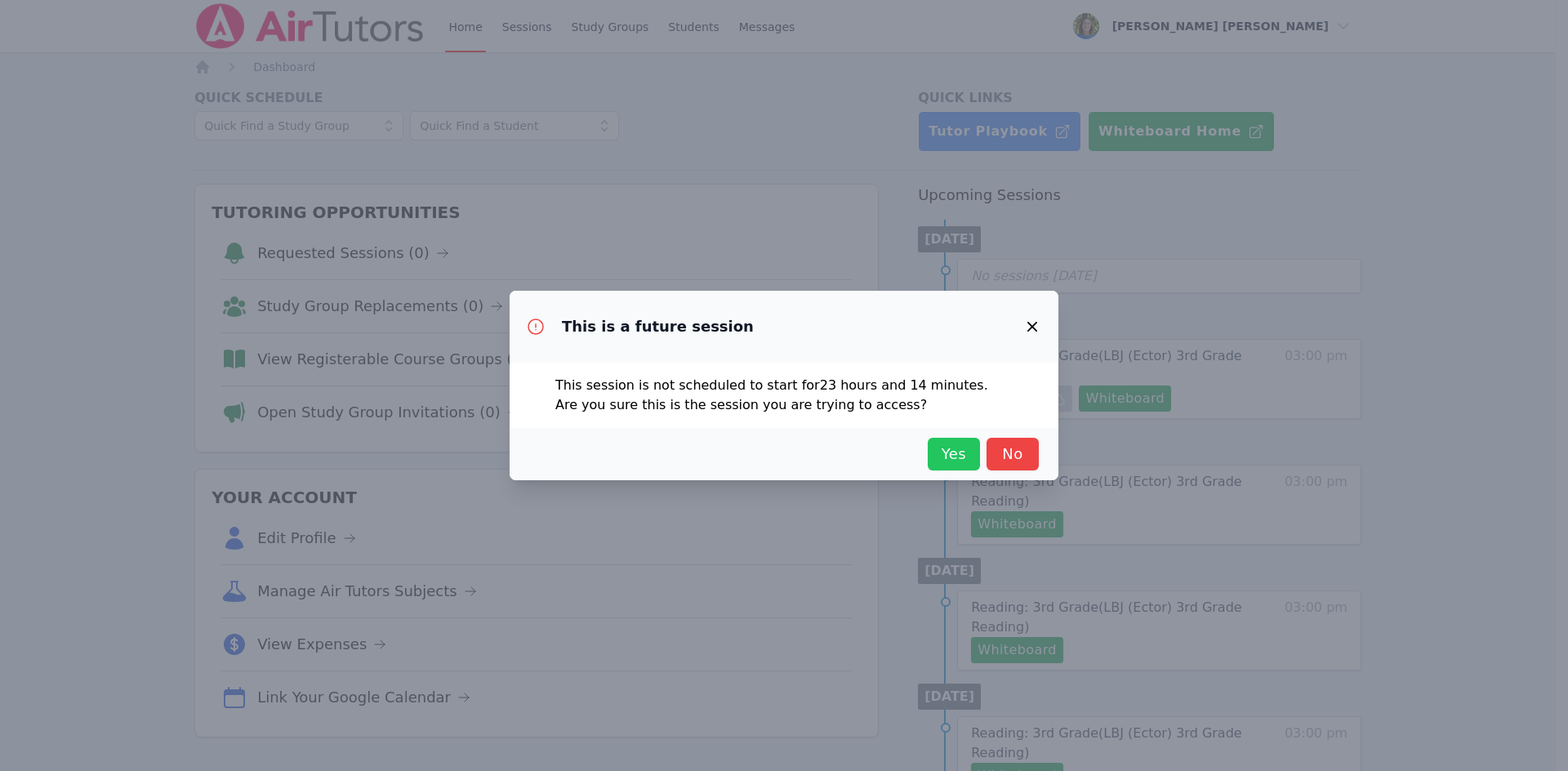
click at [956, 454] on span "Yes" at bounding box center [954, 454] width 35 height 22
